Goal: Task Accomplishment & Management: Manage account settings

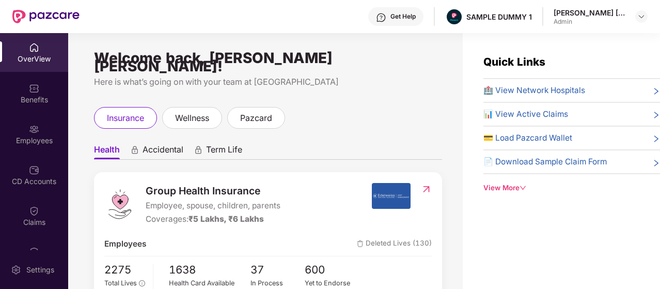
click at [117, 144] on span "Health" at bounding box center [107, 151] width 26 height 15
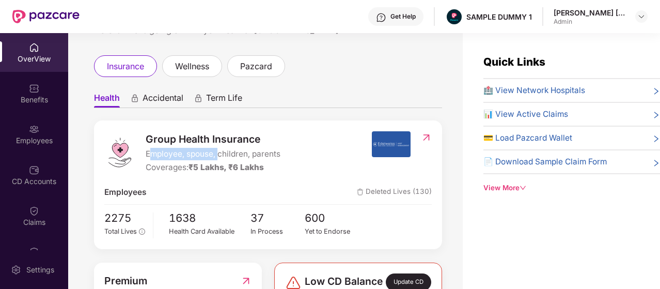
drag, startPoint x: 152, startPoint y: 146, endPoint x: 219, endPoint y: 146, distance: 67.2
click at [219, 148] on span "Employee, spouse, children, parents" at bounding box center [213, 154] width 135 height 12
drag, startPoint x: 199, startPoint y: 156, endPoint x: 226, endPoint y: 160, distance: 27.7
click at [226, 162] on span "₹5 Lakhs, ₹6 Lakhs" at bounding box center [226, 167] width 75 height 10
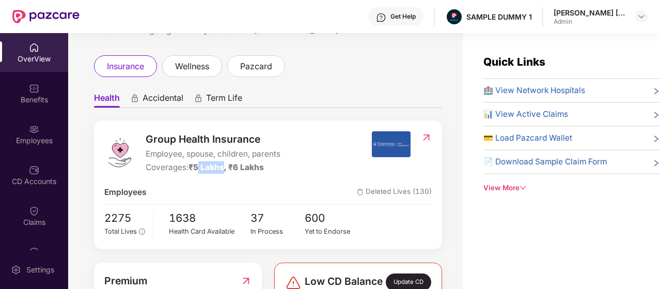
click at [226, 162] on span "₹5 Lakhs, ₹6 Lakhs" at bounding box center [226, 167] width 75 height 10
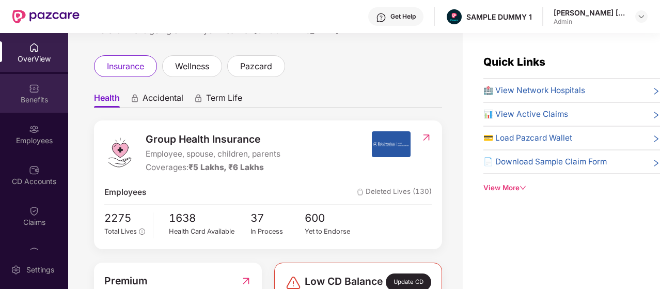
click at [56, 97] on div "Benefits" at bounding box center [34, 100] width 68 height 10
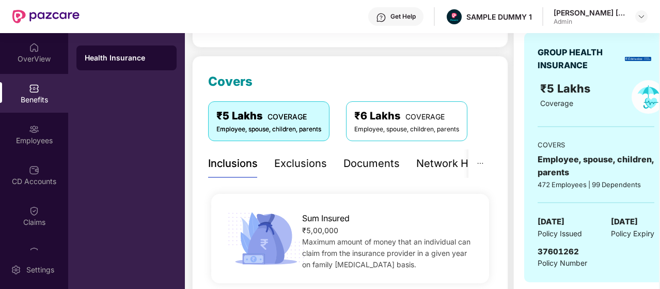
scroll to position [103, 0]
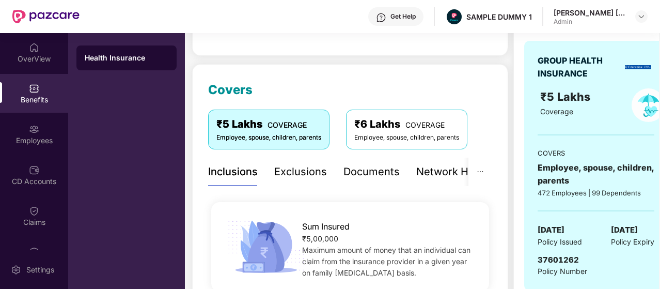
click at [321, 173] on div "Exclusions" at bounding box center [300, 172] width 53 height 16
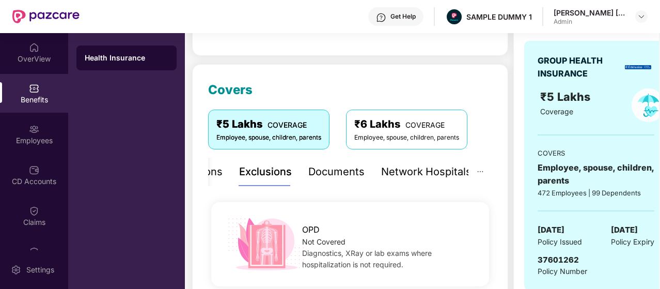
click at [387, 176] on div "Network Hospitals" at bounding box center [426, 172] width 90 height 16
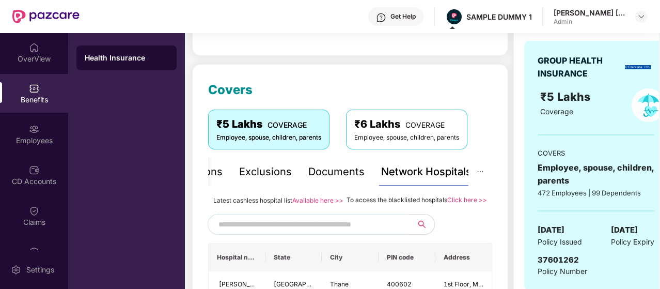
scroll to position [207, 0]
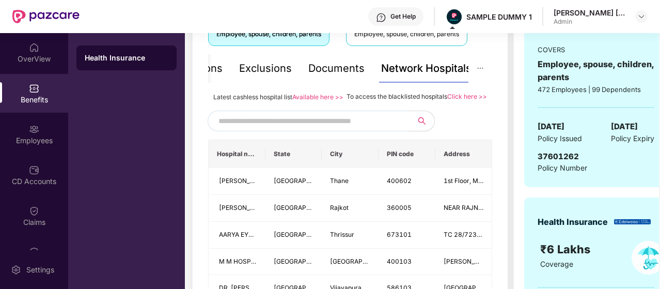
click at [356, 129] on input "text" at bounding box center [307, 121] width 177 height 16
type input "*********"
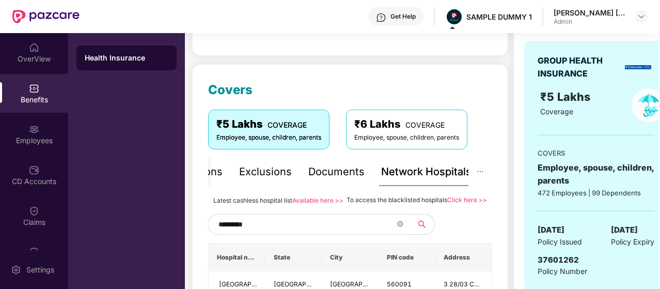
scroll to position [155, 0]
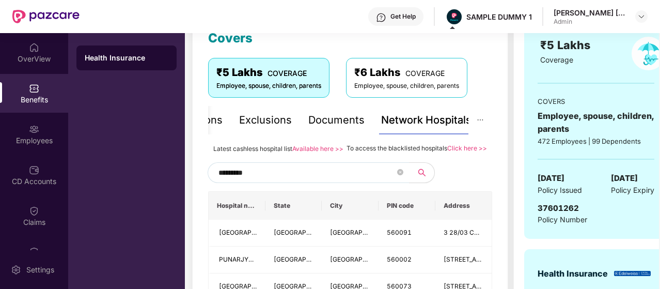
click at [253, 180] on input "*********" at bounding box center [307, 173] width 177 height 16
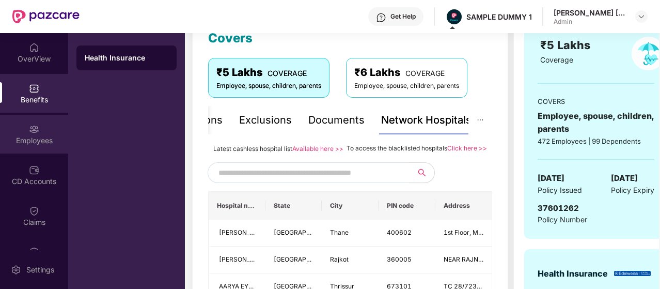
click at [46, 132] on div "Employees" at bounding box center [34, 134] width 68 height 39
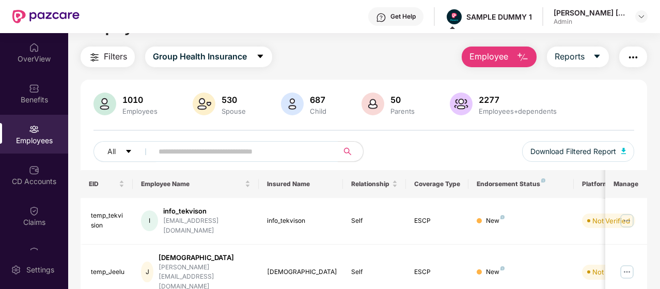
scroll to position [0, 0]
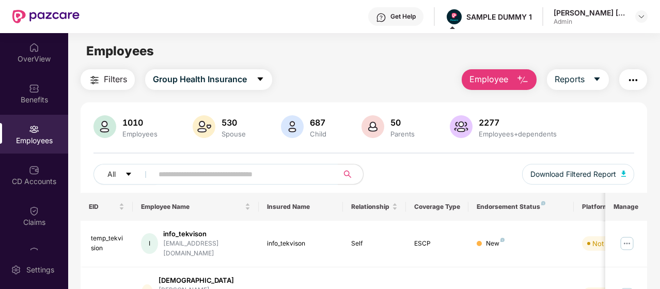
click at [504, 84] on span "Employee" at bounding box center [489, 79] width 39 height 13
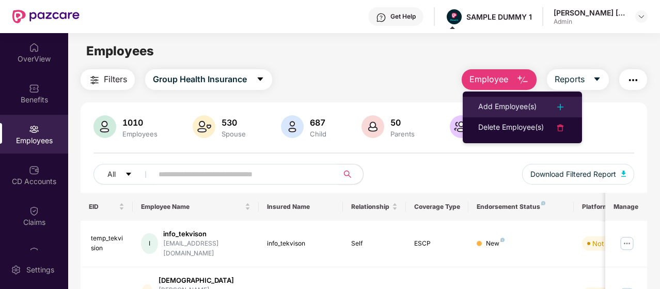
click at [505, 104] on div "Add Employee(s)" at bounding box center [508, 107] width 58 height 12
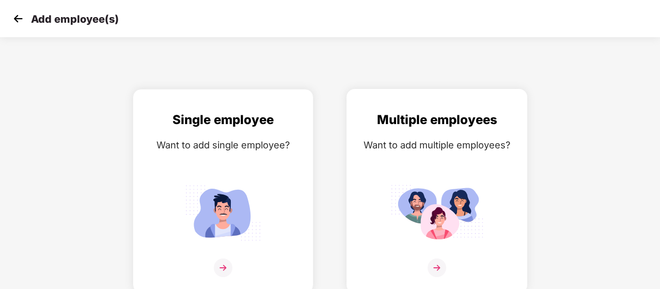
click at [407, 118] on div "Multiple employees" at bounding box center [437, 120] width 159 height 20
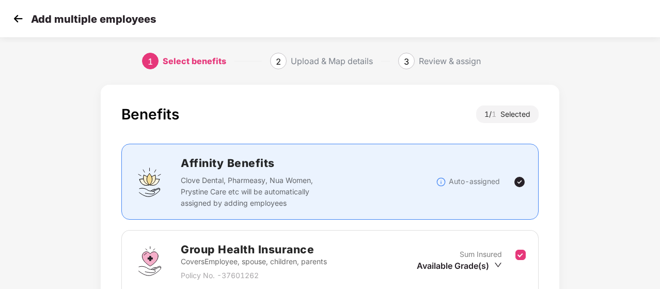
scroll to position [103, 0]
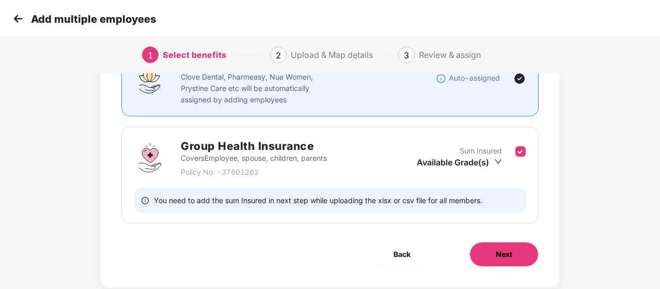
click at [510, 249] on span "Next" at bounding box center [504, 254] width 17 height 11
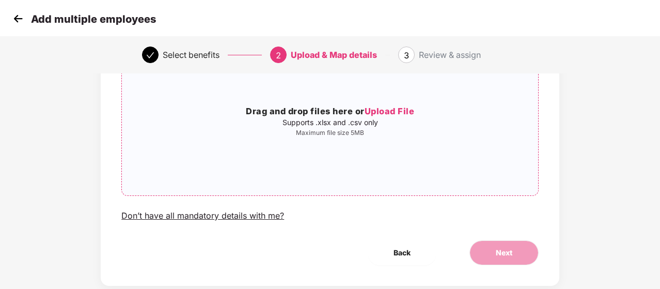
scroll to position [0, 0]
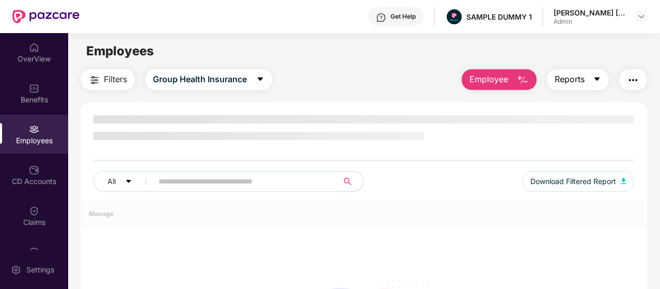
click at [590, 84] on button "Reports" at bounding box center [578, 79] width 62 height 21
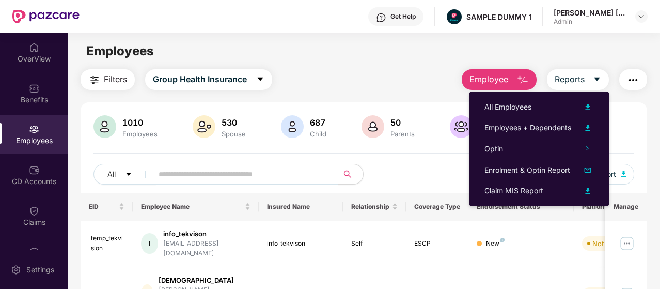
click at [602, 64] on main "Employees Filters Group Health Insurance Employee Reports 1010 Employees 530 Sp…" at bounding box center [364, 177] width 592 height 289
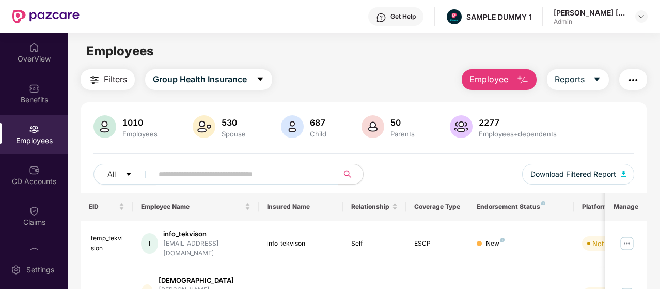
click at [626, 85] on button "button" at bounding box center [634, 79] width 28 height 21
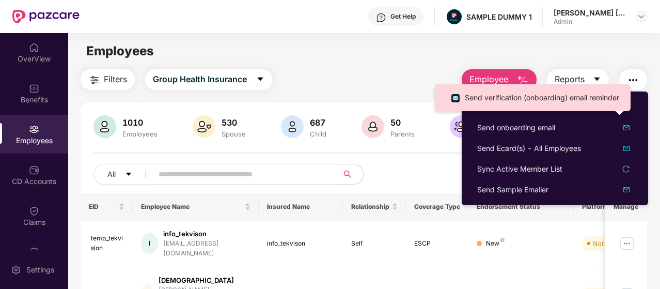
click at [455, 75] on div "Employee Reports" at bounding box center [550, 79] width 196 height 21
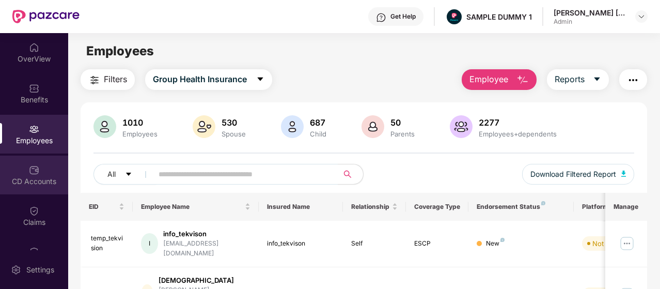
click at [44, 173] on div "CD Accounts" at bounding box center [34, 175] width 68 height 39
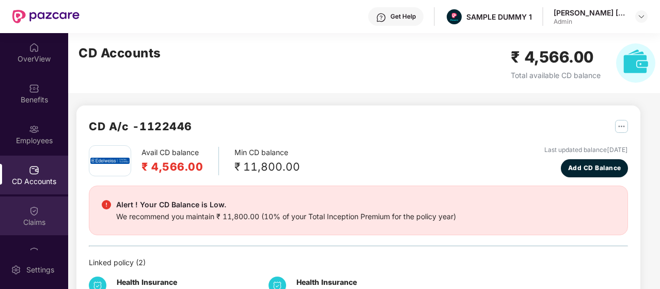
click at [38, 213] on div "Claims" at bounding box center [34, 215] width 68 height 39
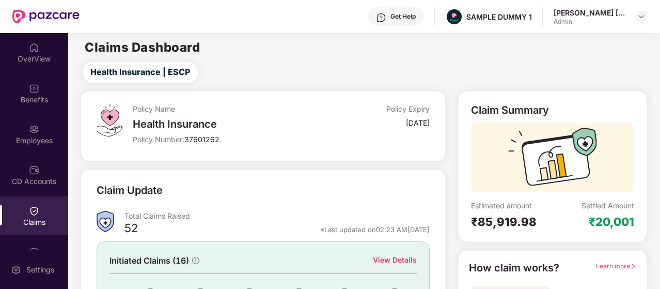
scroll to position [103, 0]
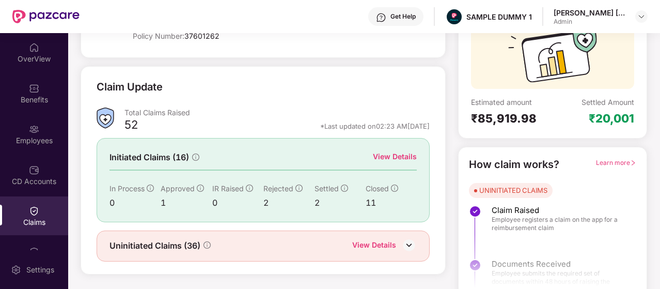
click at [382, 149] on div "Initiated Claims (16) View Details In Process 0 Approved 1 IR Raised 0 Rejected…" at bounding box center [263, 180] width 333 height 84
click at [382, 156] on div "View Details" at bounding box center [395, 156] width 44 height 11
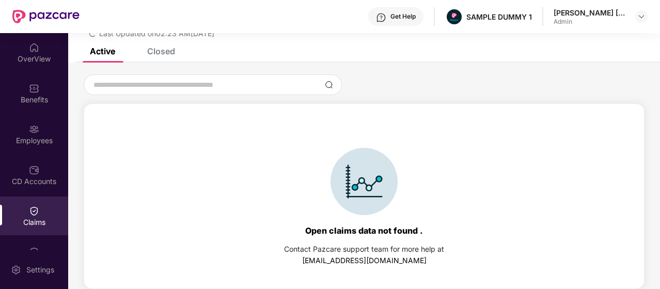
scroll to position [44, 0]
drag, startPoint x: 153, startPoint y: 49, endPoint x: 162, endPoint y: 58, distance: 13.2
click at [154, 49] on div "Closed" at bounding box center [161, 51] width 28 height 10
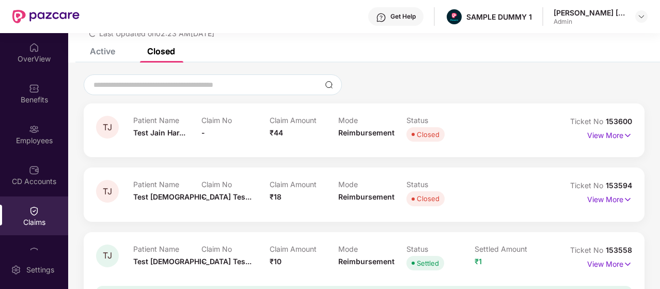
click at [162, 58] on div "Closed" at bounding box center [153, 51] width 43 height 23
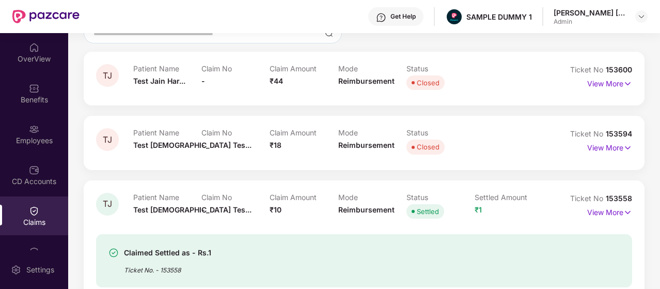
scroll to position [52, 0]
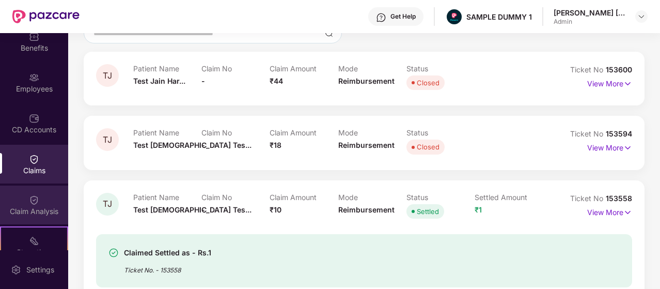
click at [38, 189] on div "Claim Analysis" at bounding box center [34, 205] width 68 height 39
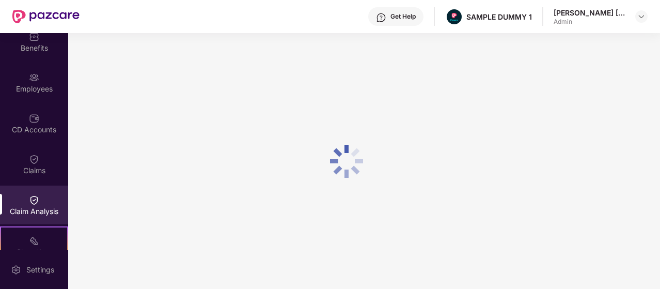
scroll to position [0, 0]
